Goal: Ask a question

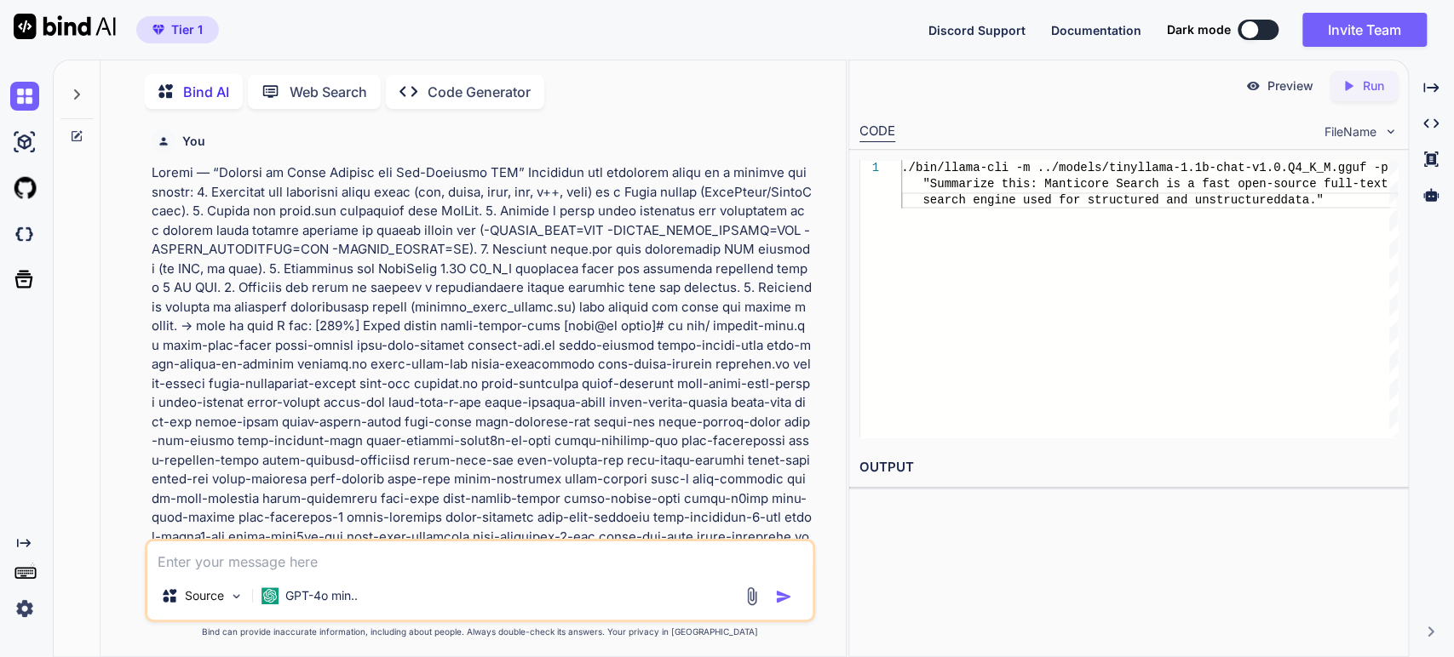
scroll to position [6381, 0]
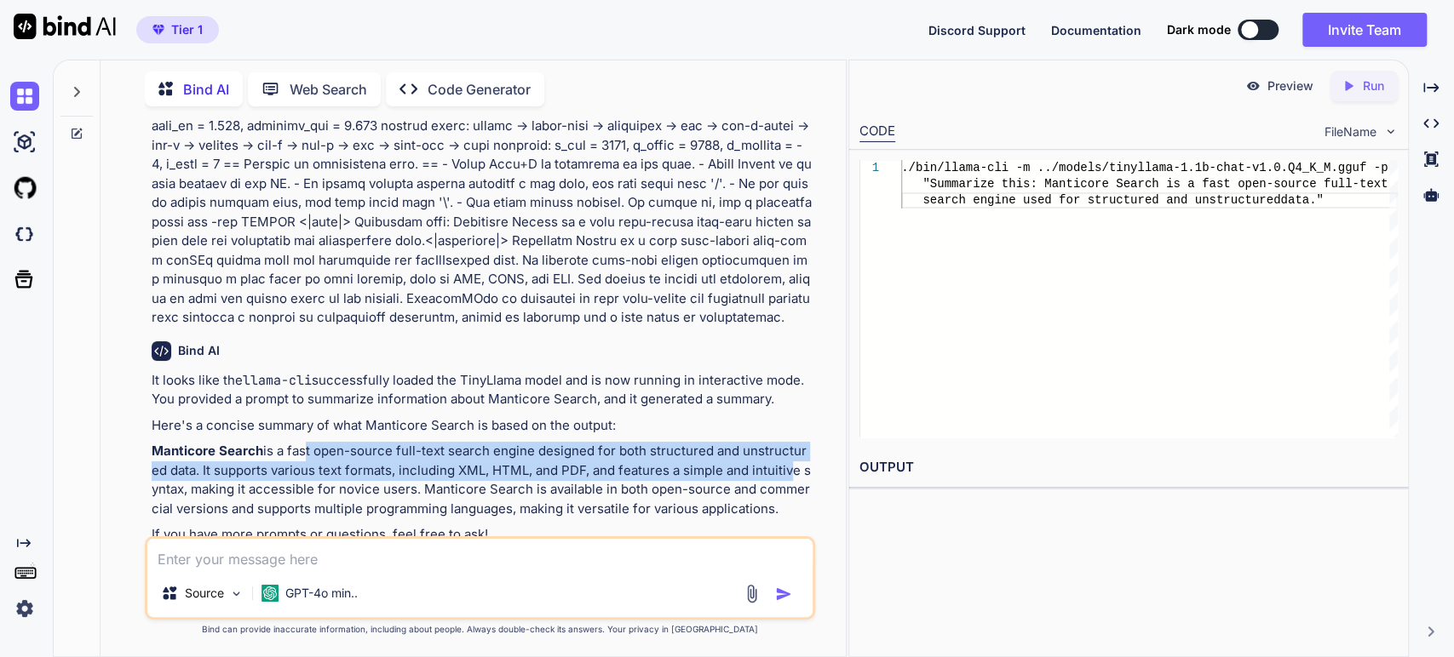
drag, startPoint x: 301, startPoint y: 407, endPoint x: 779, endPoint y: 428, distance: 479.1
click at [779, 442] on p "Manticore Search is a fast open-source full-text search engine designed for bot…" at bounding box center [482, 480] width 661 height 77
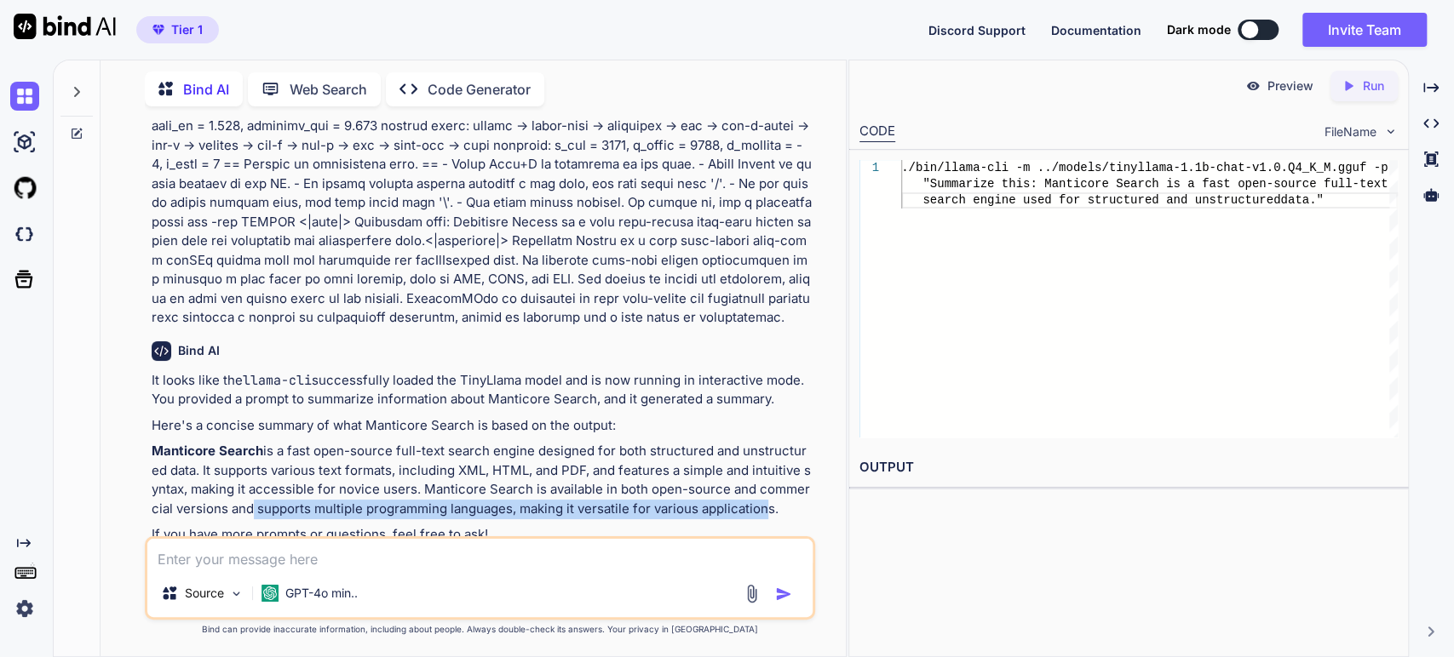
drag, startPoint x: 235, startPoint y: 472, endPoint x: 749, endPoint y: 474, distance: 514.4
click at [749, 474] on p "Manticore Search is a fast open-source full-text search engine designed for bot…" at bounding box center [482, 480] width 661 height 77
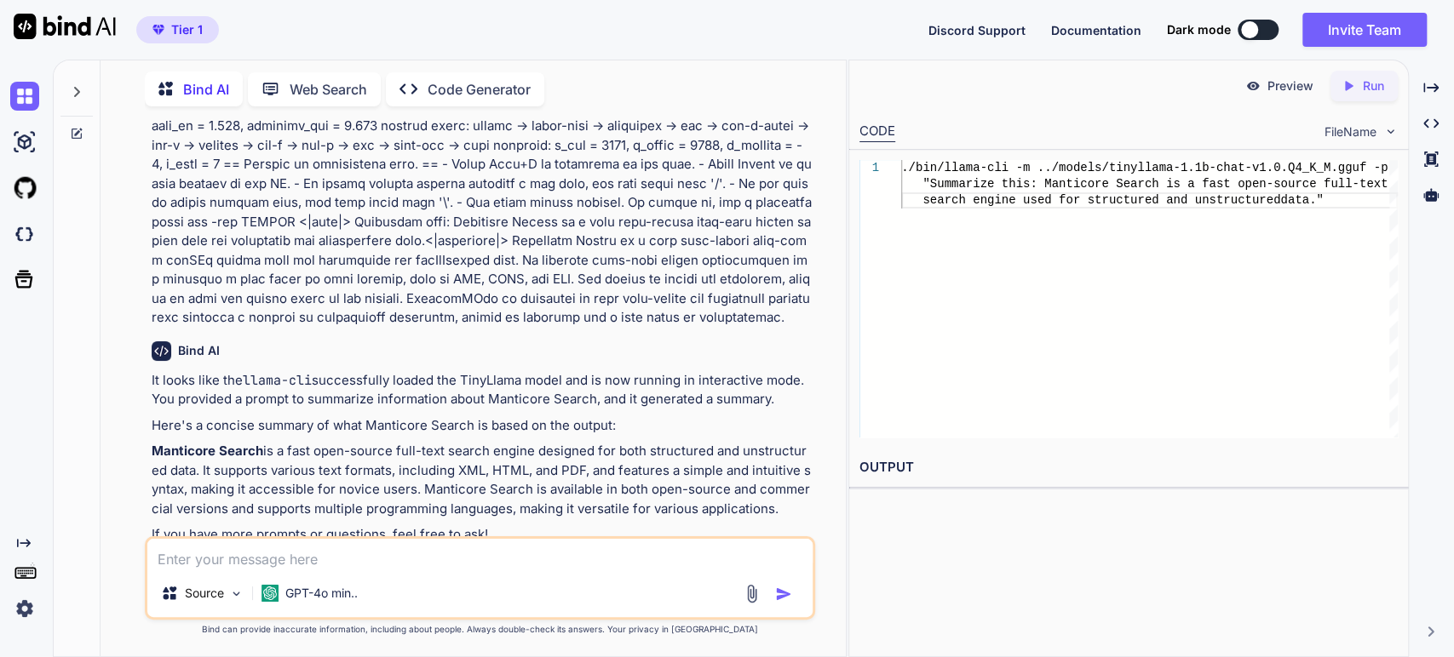
drag, startPoint x: 230, startPoint y: 508, endPoint x: 475, endPoint y: 508, distance: 245.3
click at [475, 508] on div "Bind AI It looks like the llama-cli successfully loaded the TinyLlama model and…" at bounding box center [482, 452] width 661 height 248
click at [295, 556] on textarea at bounding box center [480, 554] width 666 height 31
type textarea "If I need summezation in hebrew shoukld I download any thing more?"
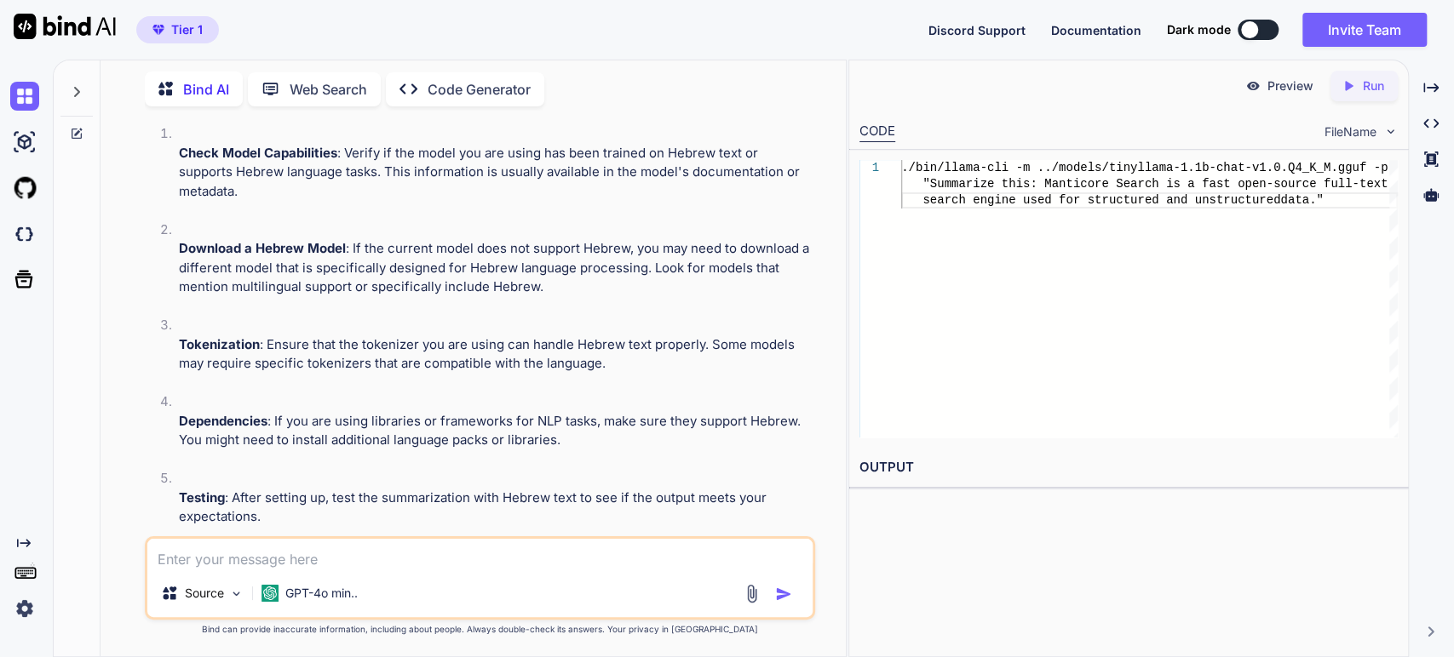
scroll to position [7004, 0]
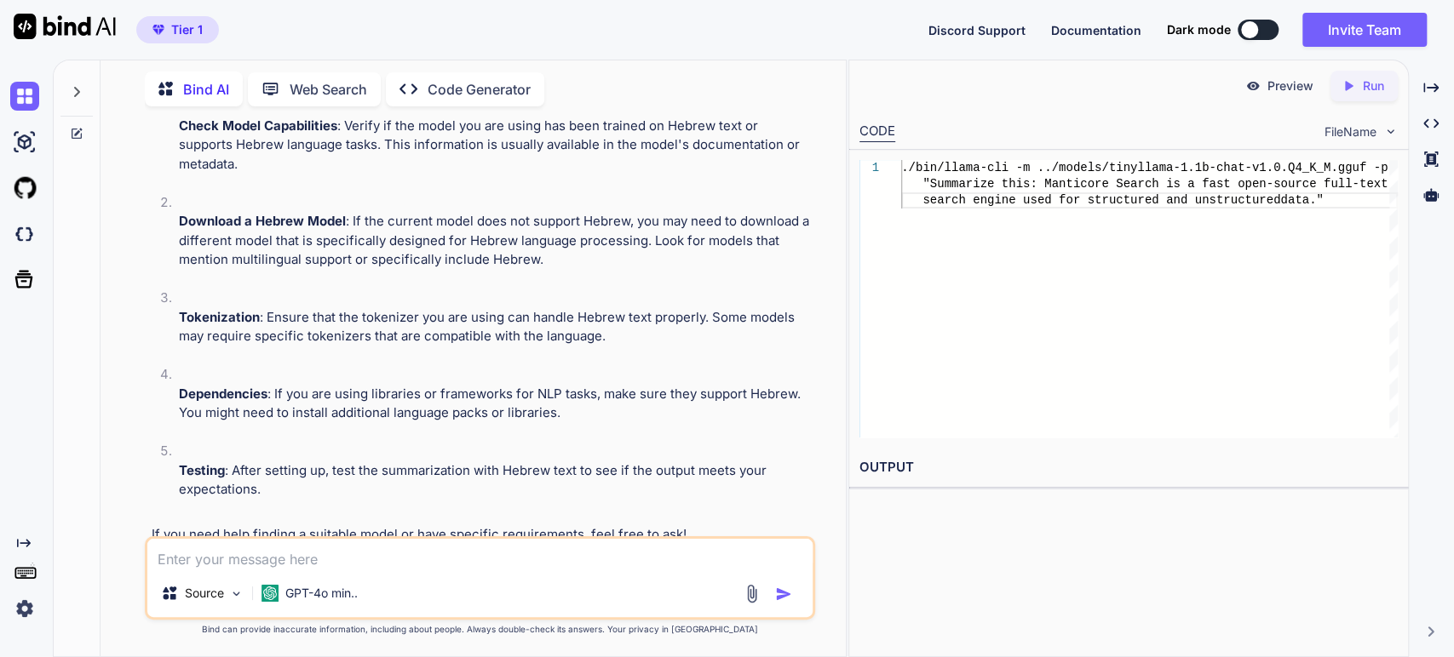
click at [207, 562] on textarea at bounding box center [480, 554] width 666 height 31
type textarea "help"
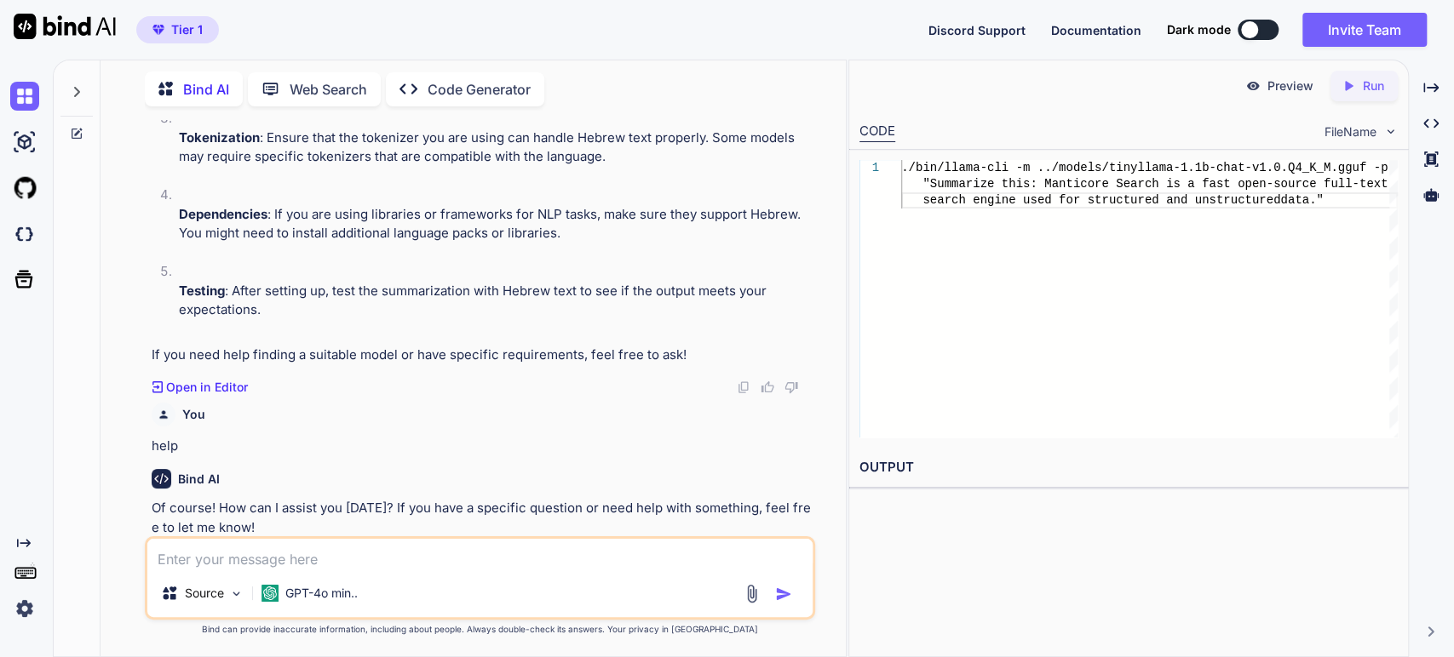
scroll to position [7176, 0]
